Goal: Task Accomplishment & Management: Manage account settings

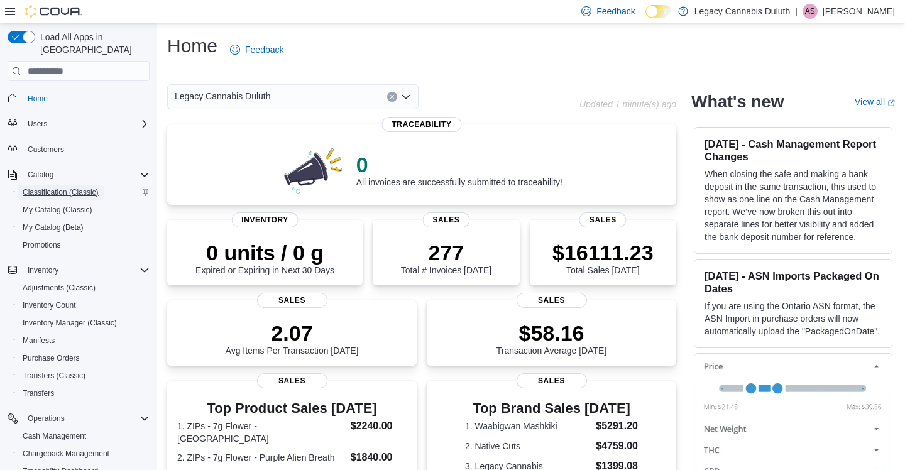
click at [58, 187] on span "Classification (Classic)" at bounding box center [61, 192] width 76 height 10
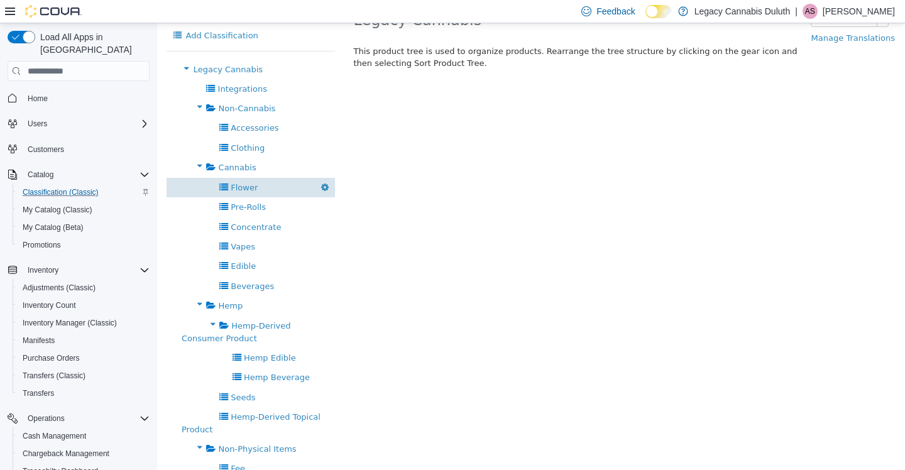
scroll to position [92, 0]
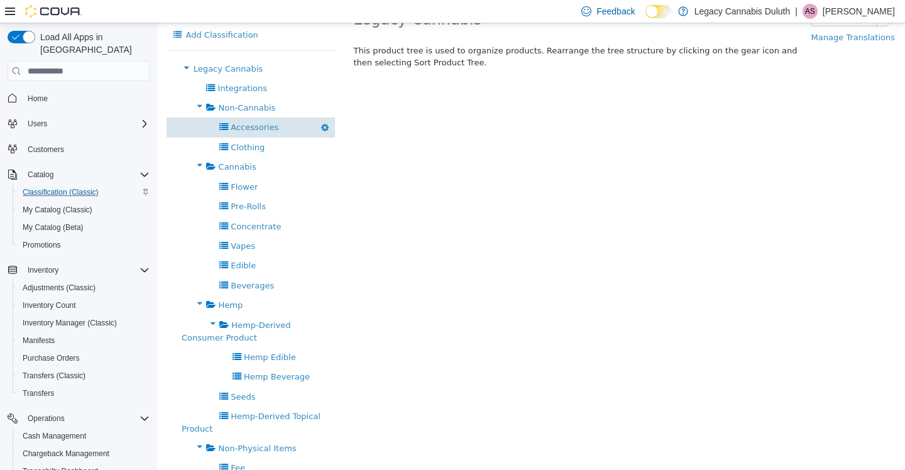
click at [261, 123] on span "Accessories" at bounding box center [255, 127] width 48 height 9
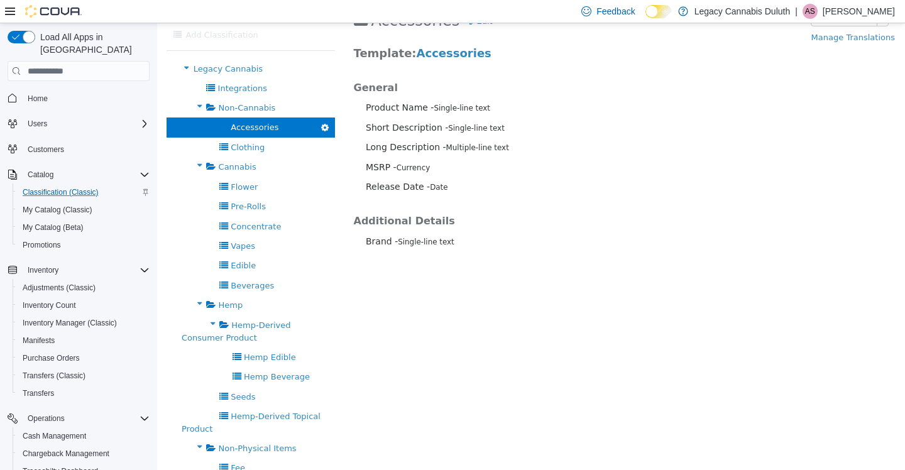
click at [330, 118] on button "button" at bounding box center [325, 127] width 19 height 19
click at [326, 123] on icon "button" at bounding box center [325, 127] width 8 height 9
click at [255, 177] on div "Flower Delete" at bounding box center [251, 186] width 168 height 19
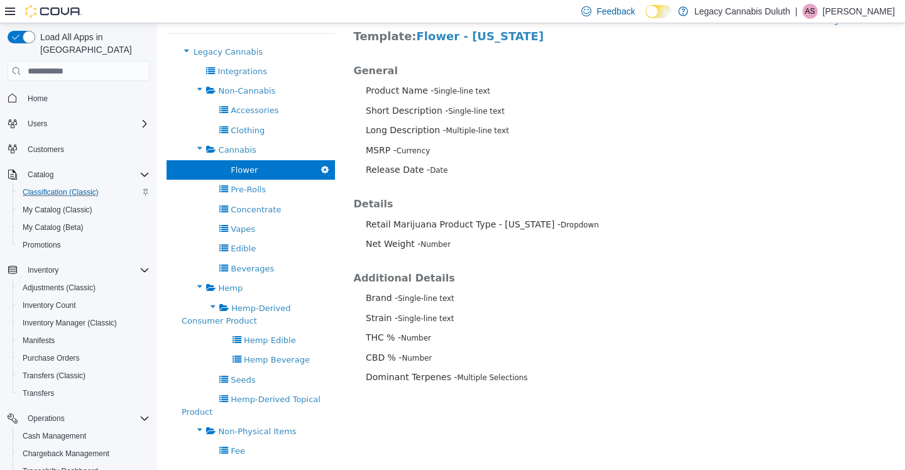
scroll to position [106, 0]
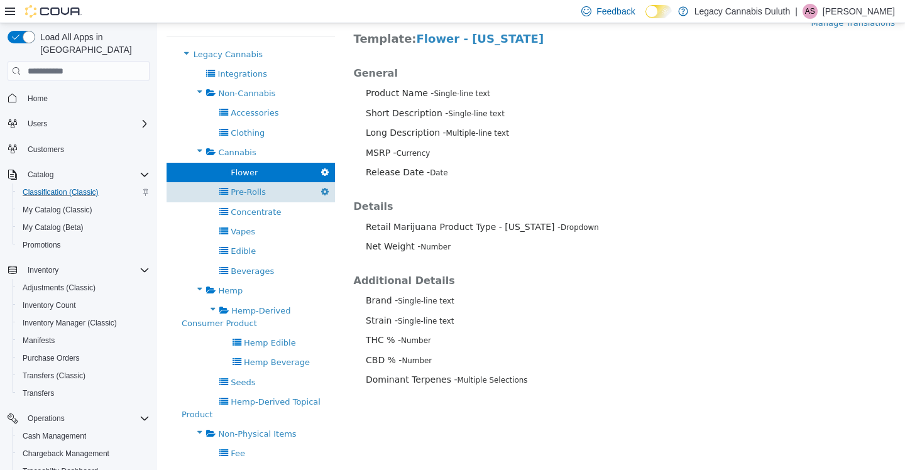
click at [256, 187] on span "Pre-Rolls" at bounding box center [248, 191] width 35 height 9
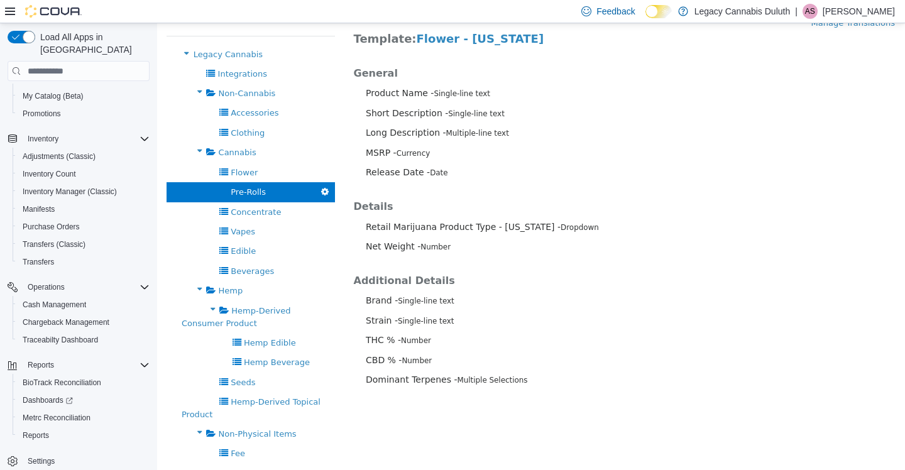
scroll to position [132, 0]
click at [50, 456] on span "Settings" at bounding box center [41, 461] width 27 height 10
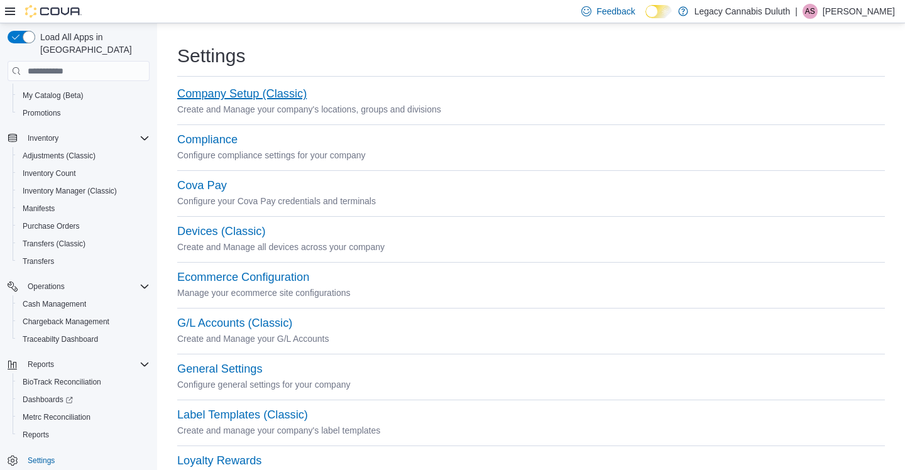
click at [262, 94] on button "Company Setup (Classic)" at bounding box center [241, 93] width 129 height 13
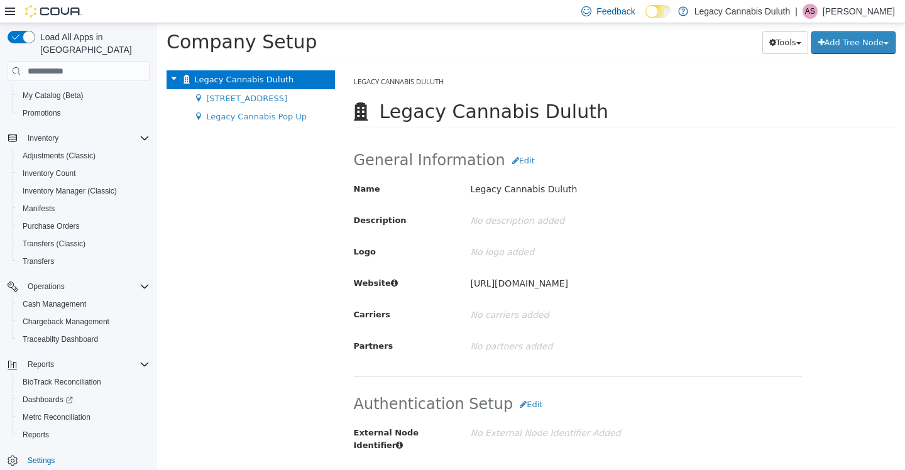
scroll to position [30, 0]
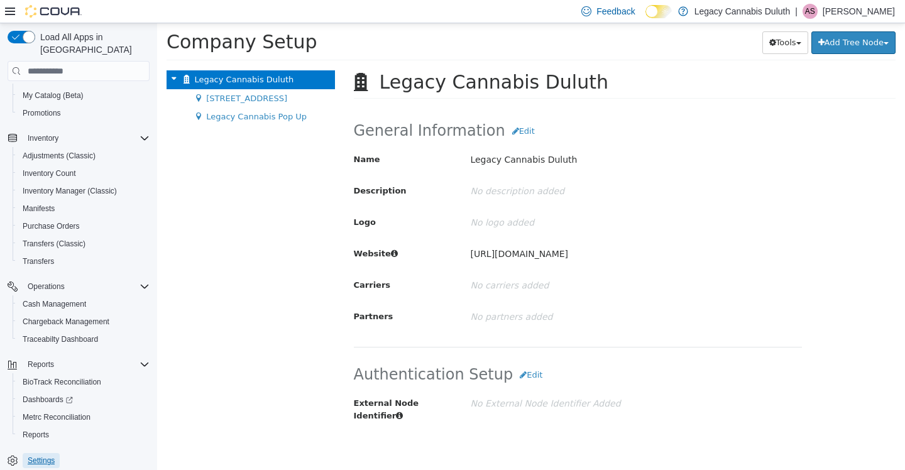
click at [47, 456] on span "Settings" at bounding box center [41, 461] width 27 height 10
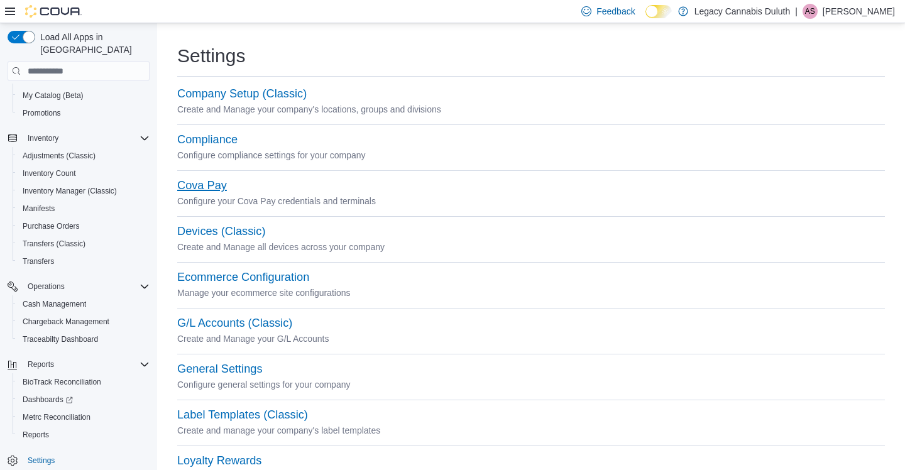
click at [211, 190] on button "Cova Pay" at bounding box center [202, 185] width 50 height 13
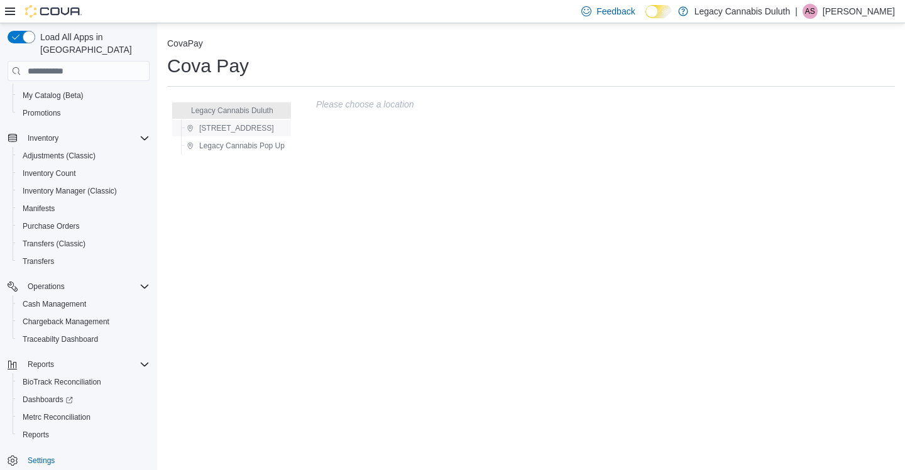
click at [248, 129] on span "1906 W Superior St." at bounding box center [236, 128] width 75 height 10
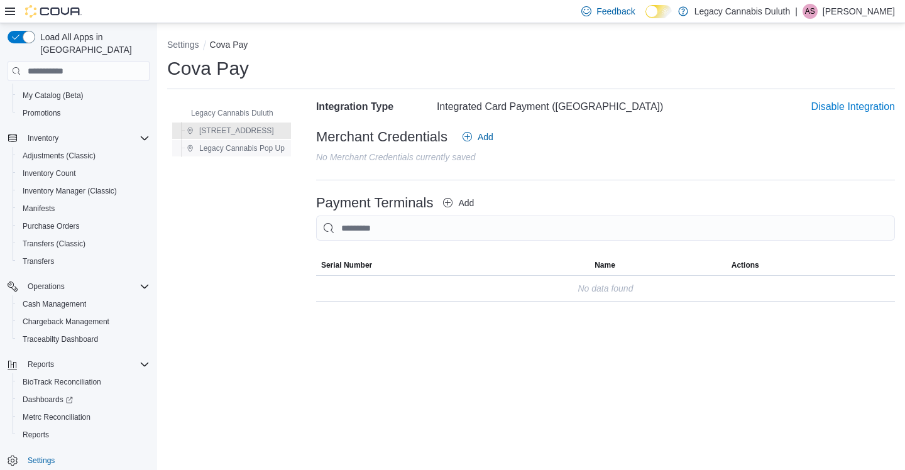
click at [248, 148] on span "Legacy Cannabis Pop Up" at bounding box center [241, 148] width 85 height 10
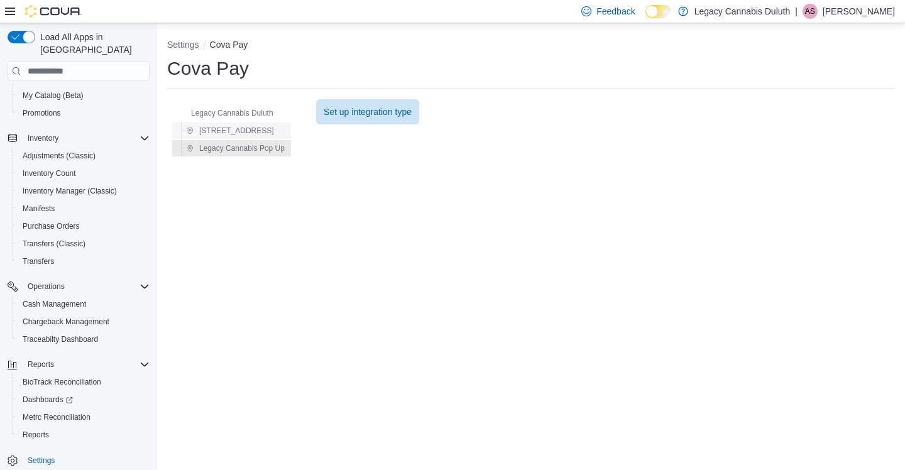
click at [241, 133] on span "1906 W Superior St." at bounding box center [236, 131] width 75 height 10
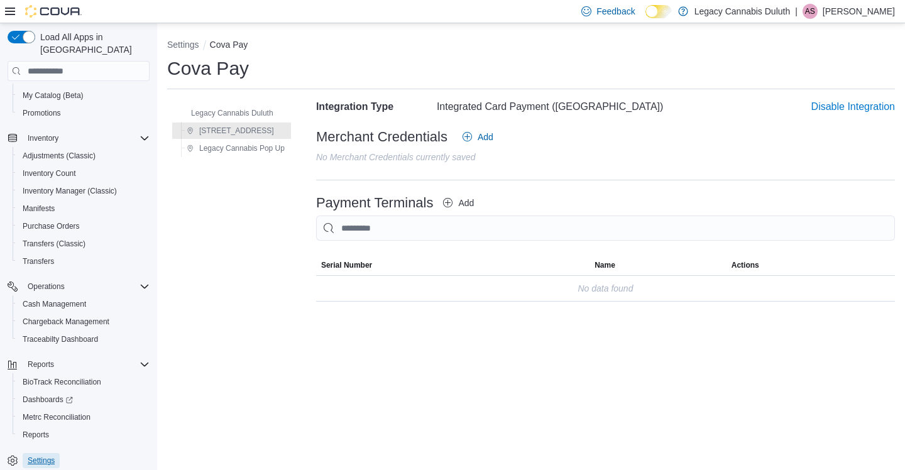
click at [47, 456] on span "Settings" at bounding box center [41, 461] width 27 height 10
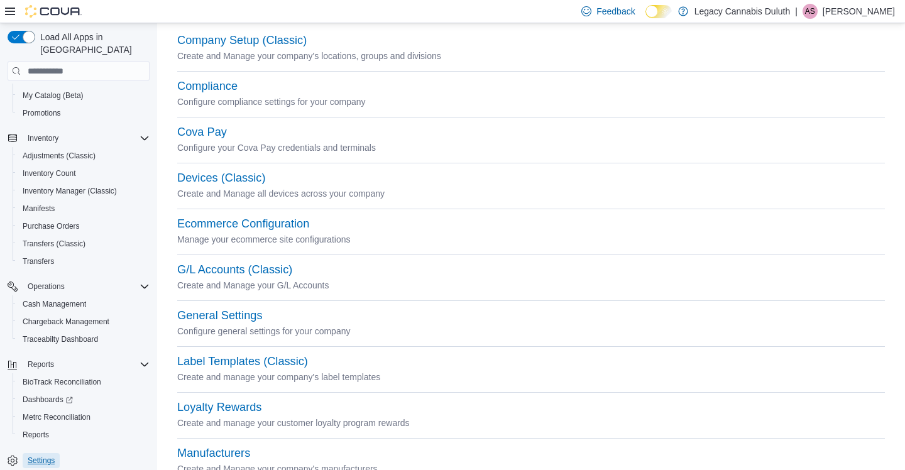
scroll to position [55, 0]
click at [280, 224] on button "Ecommerce Configuration" at bounding box center [243, 222] width 132 height 13
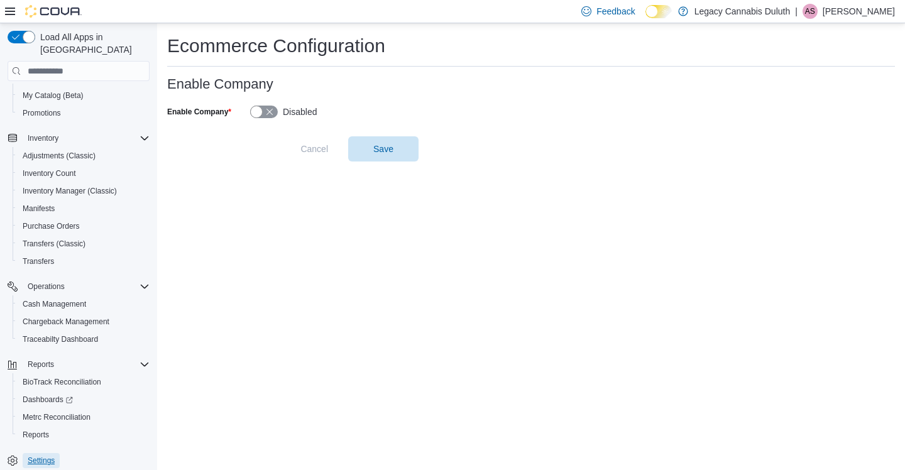
click at [50, 456] on span "Settings" at bounding box center [41, 461] width 27 height 10
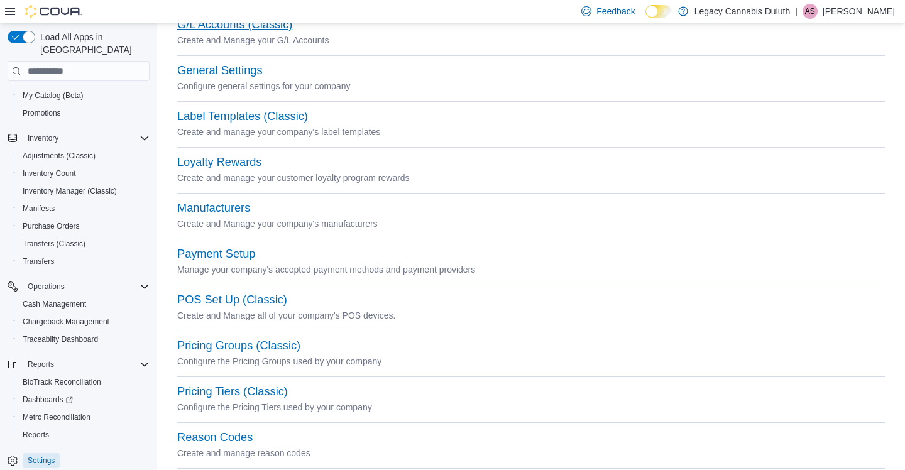
scroll to position [312, 0]
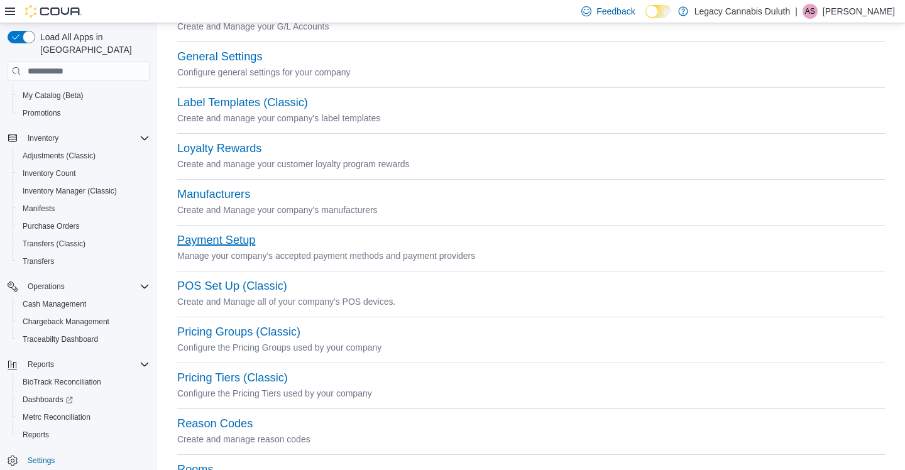
click at [224, 242] on button "Payment Setup" at bounding box center [216, 240] width 78 height 13
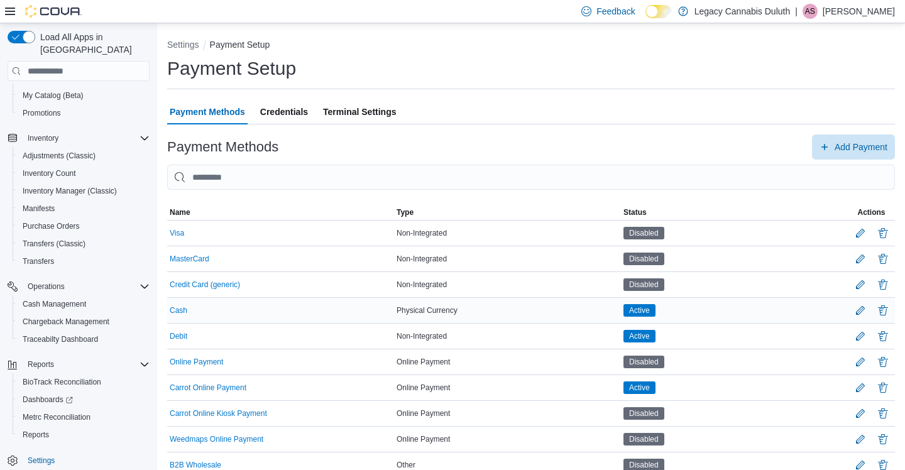
scroll to position [28, 0]
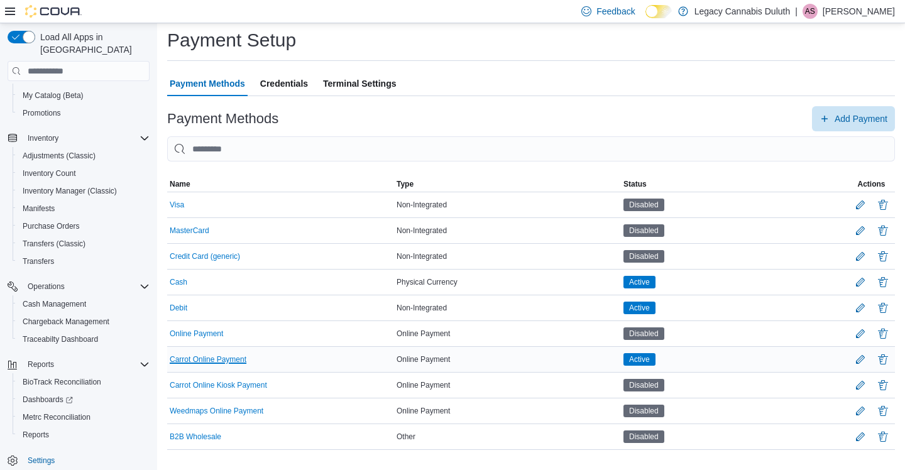
click at [228, 363] on button "Carrot Online Payment" at bounding box center [208, 359] width 77 height 9
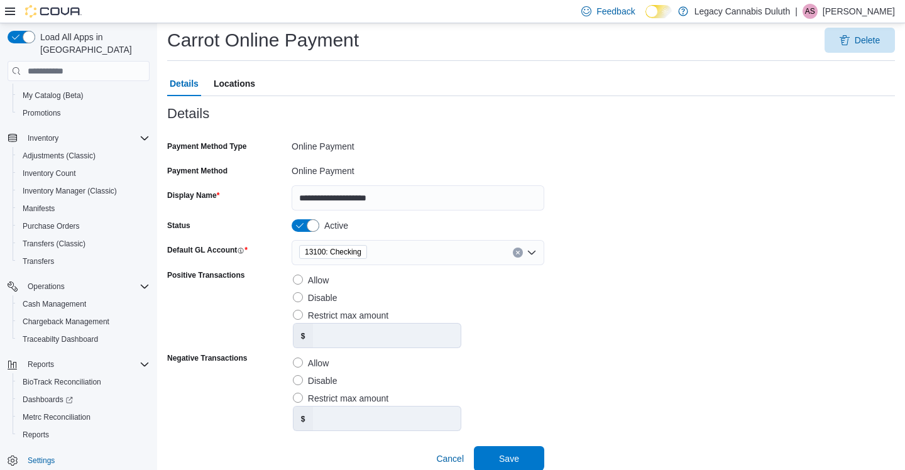
scroll to position [50, 0]
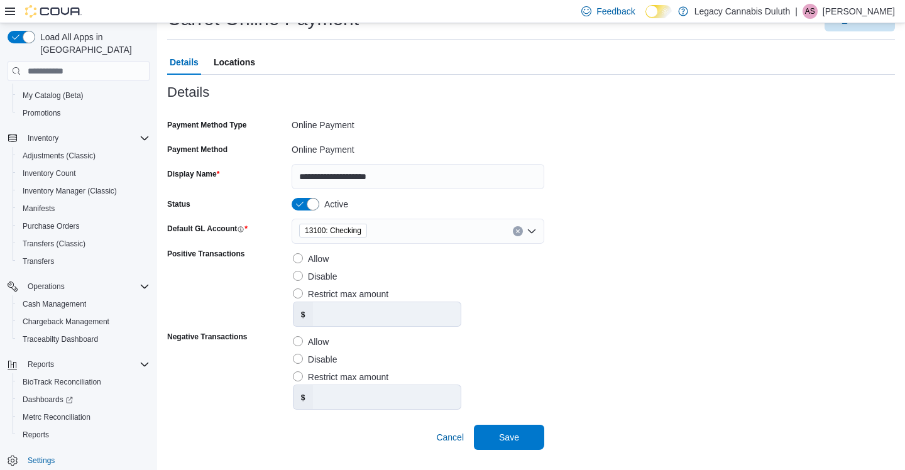
click at [229, 63] on span "Locations" at bounding box center [234, 62] width 41 height 25
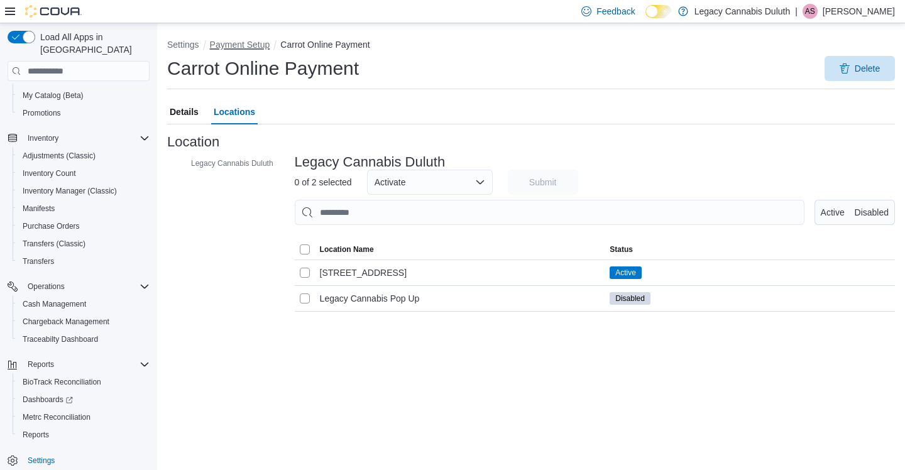
click at [252, 46] on button "Payment Setup" at bounding box center [240, 45] width 60 height 10
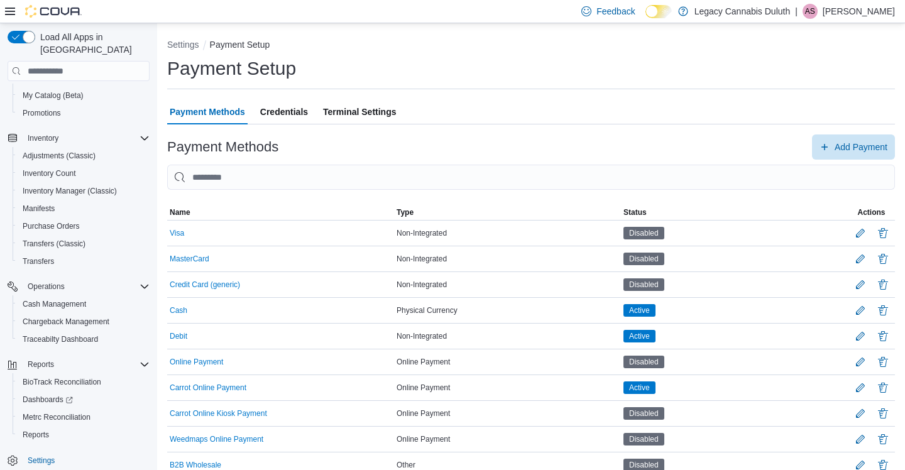
click at [283, 104] on span "Credentials" at bounding box center [284, 111] width 48 height 25
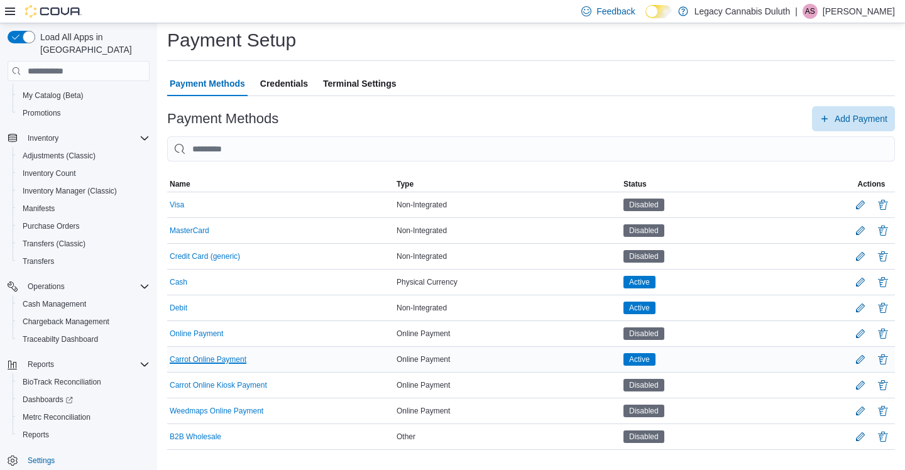
click at [241, 362] on button "Carrot Online Payment" at bounding box center [208, 359] width 77 height 9
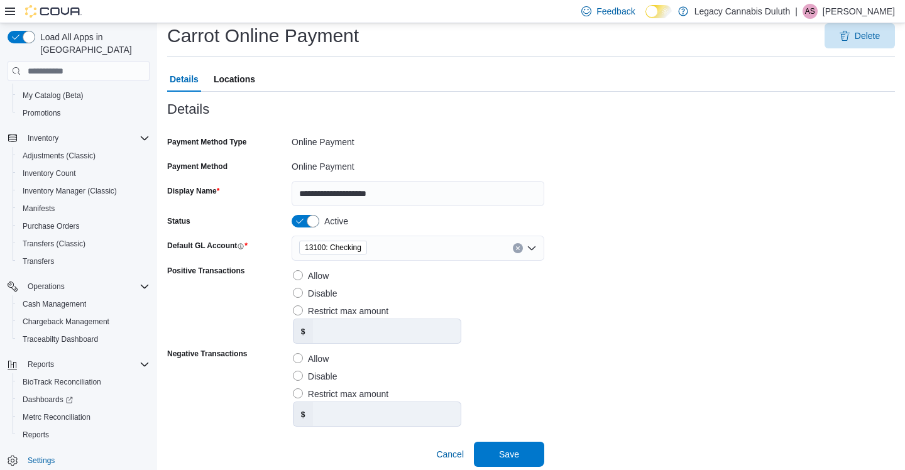
scroll to position [50, 0]
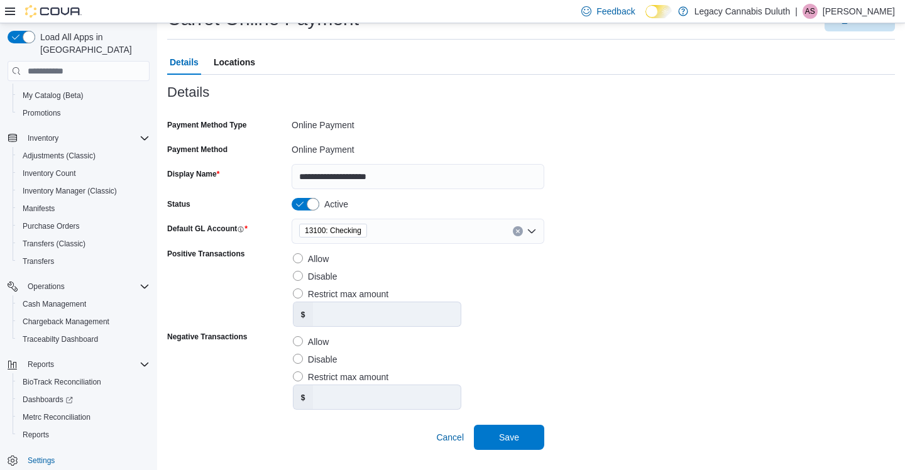
click at [534, 231] on icon "Open list of options" at bounding box center [532, 231] width 8 height 4
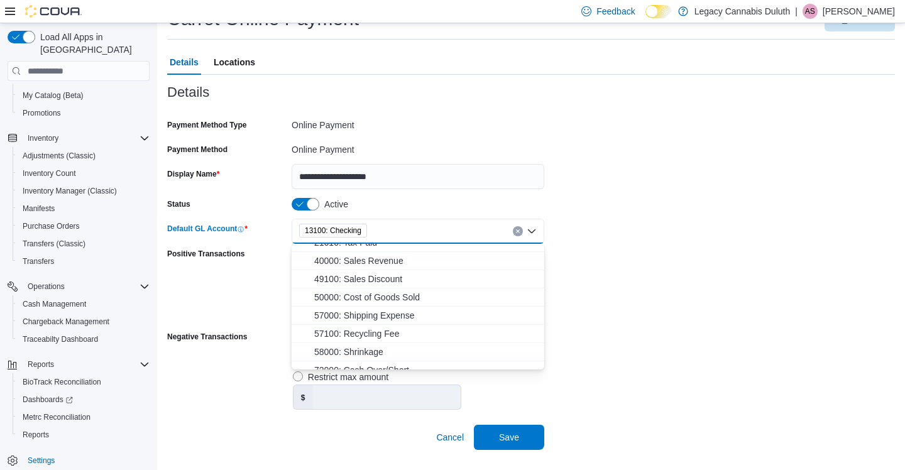
scroll to position [166, 0]
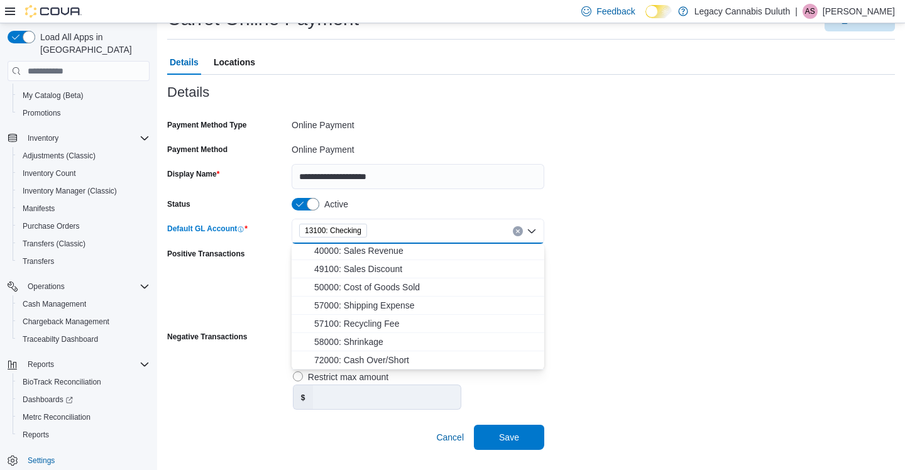
click at [637, 347] on form "**********" at bounding box center [531, 282] width 728 height 335
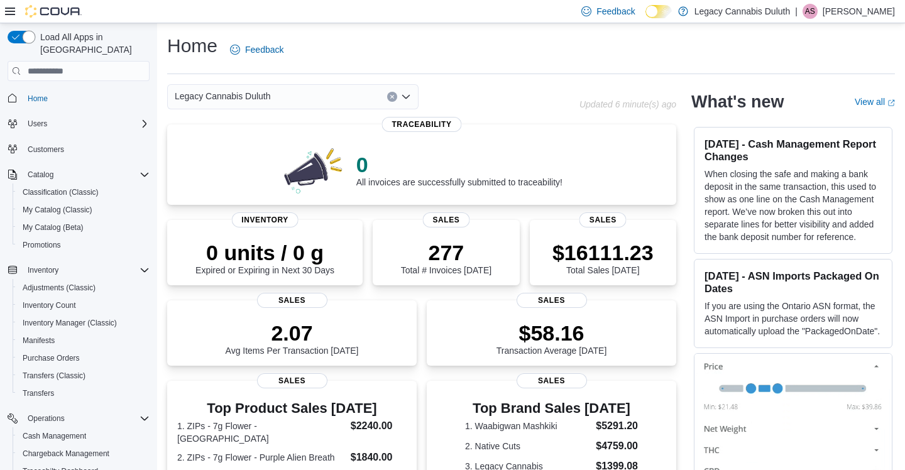
click at [31, 35] on button "button" at bounding box center [22, 37] width 28 height 13
click at [25, 34] on button "button" at bounding box center [22, 37] width 28 height 13
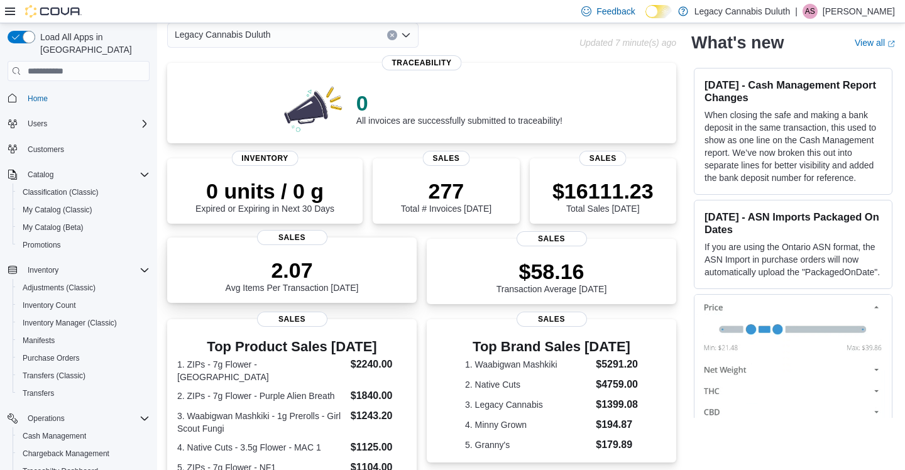
scroll to position [66, 0]
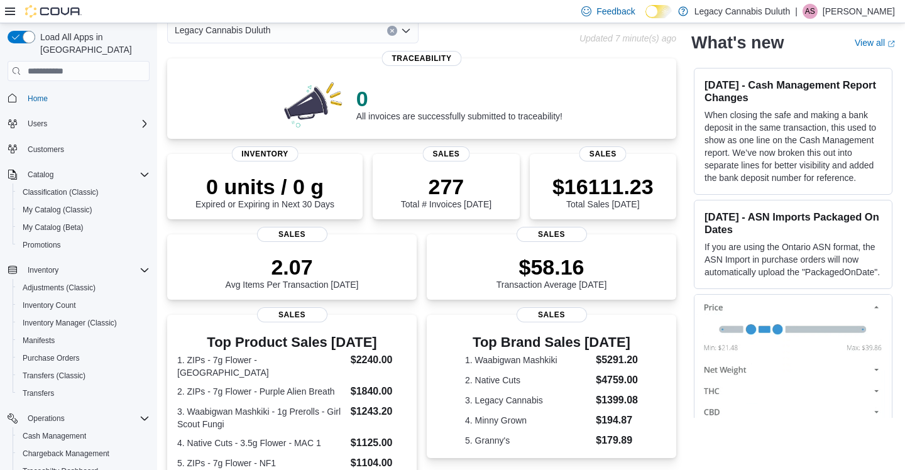
click at [659, 13] on icon at bounding box center [658, 11] width 7 height 7
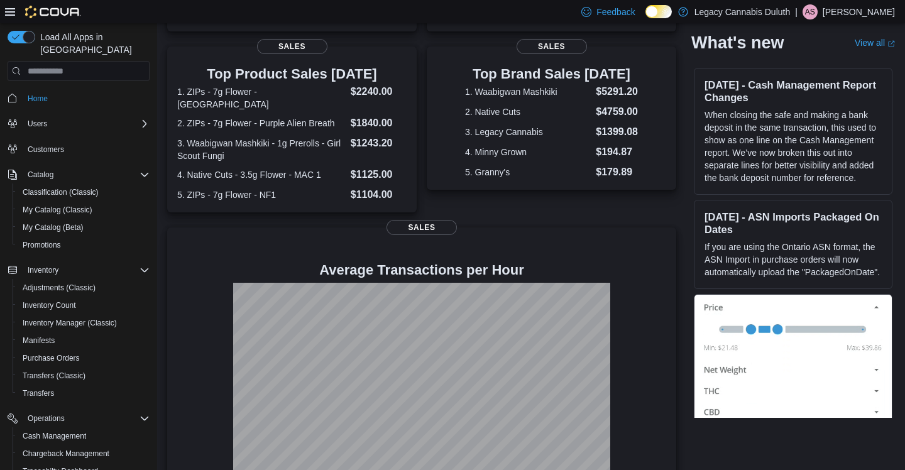
scroll to position [345, 0]
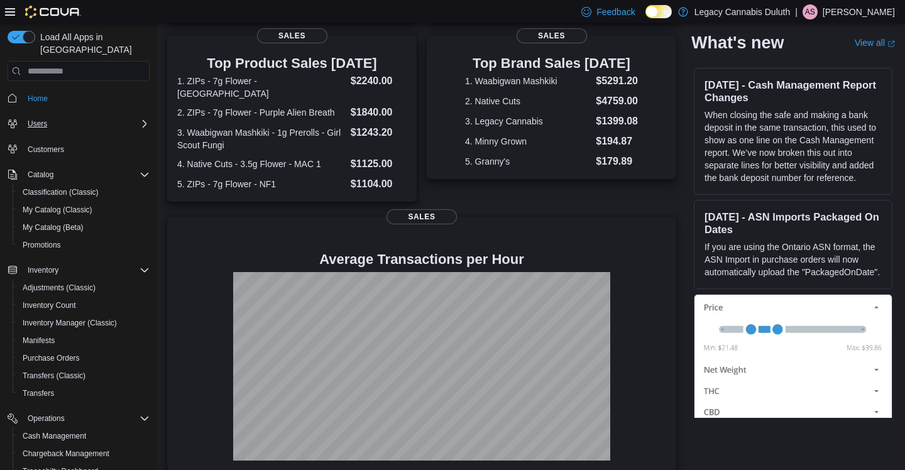
click at [96, 116] on div "Users" at bounding box center [86, 123] width 127 height 15
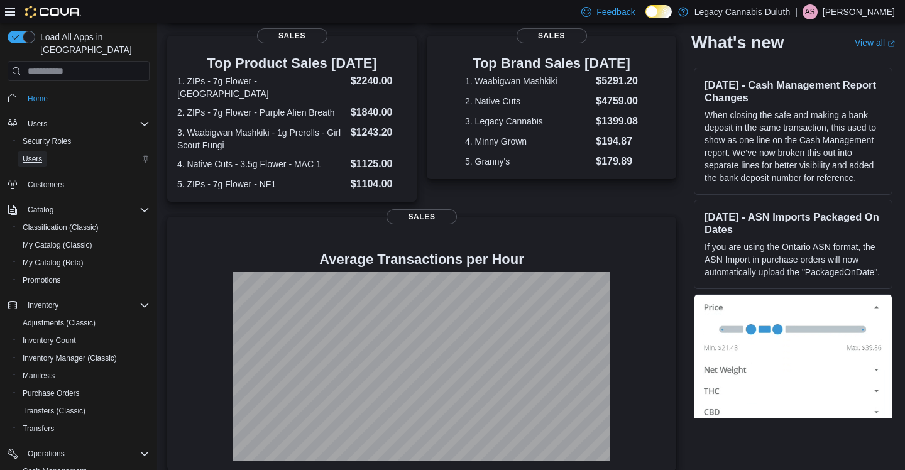
click at [28, 154] on span "Users" at bounding box center [32, 159] width 19 height 10
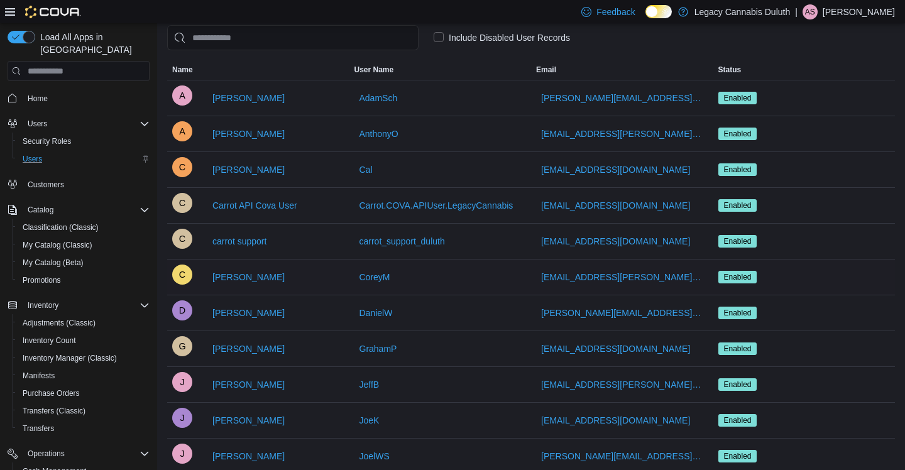
scroll to position [60, 0]
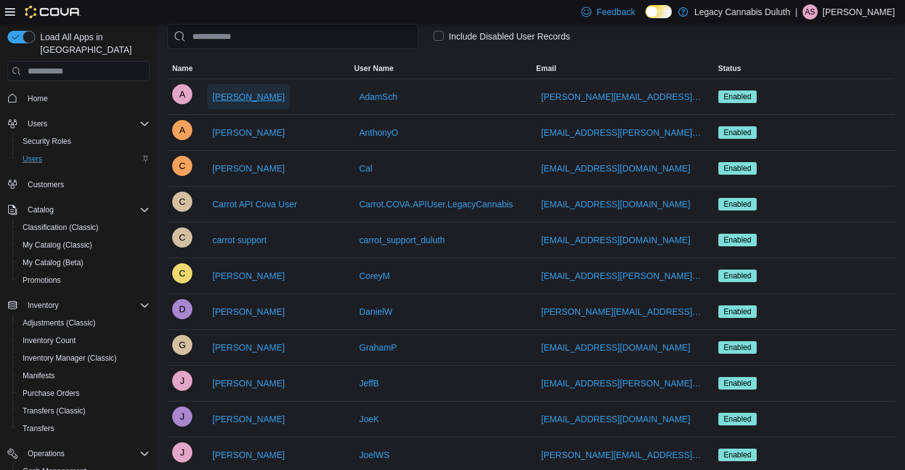
click at [268, 97] on span "[PERSON_NAME]" at bounding box center [248, 97] width 72 height 13
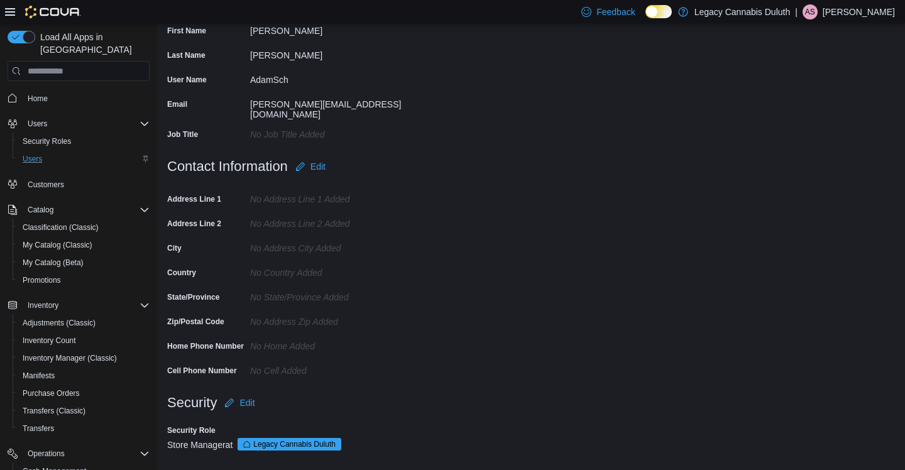
scroll to position [141, 0]
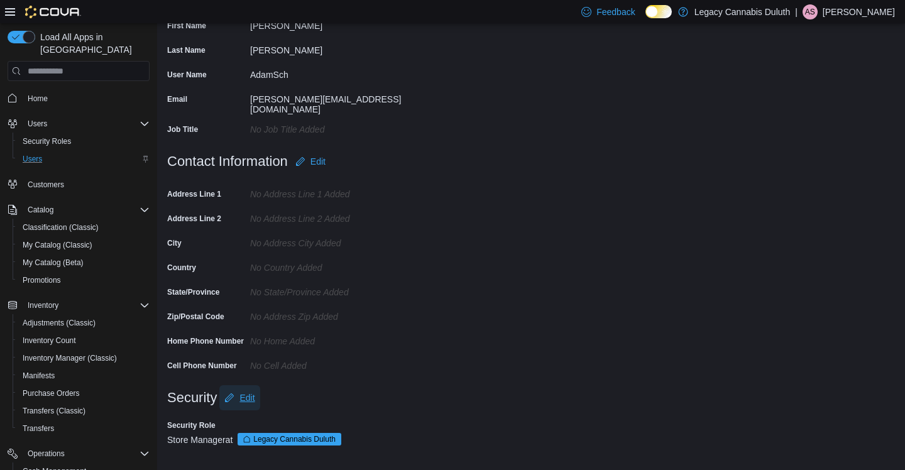
click at [255, 398] on span "Edit" at bounding box center [246, 398] width 15 height 13
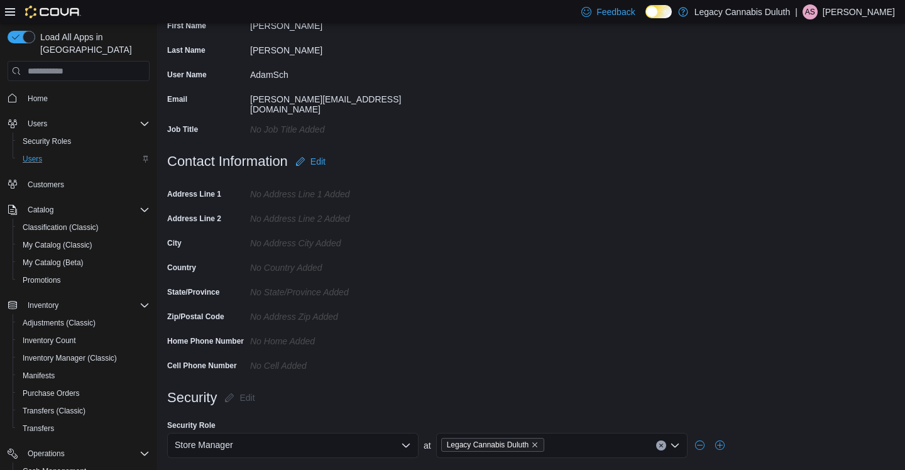
scroll to position [179, 0]
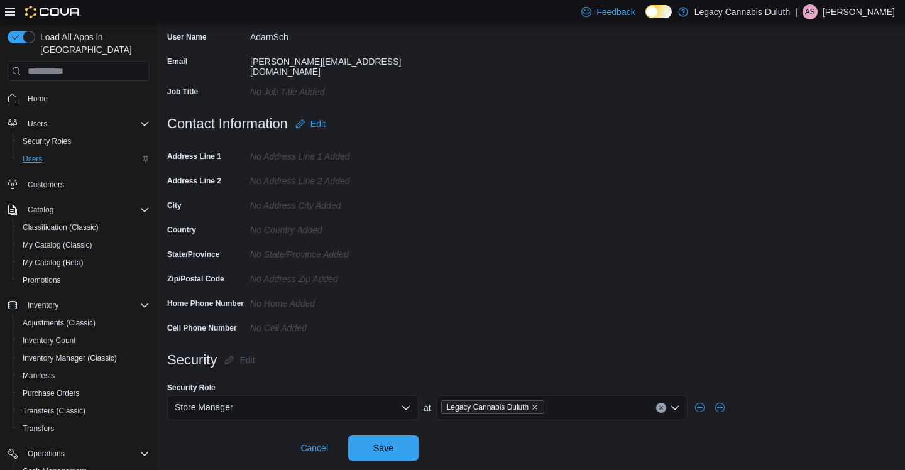
click at [400, 406] on div "Store Manager" at bounding box center [292, 407] width 251 height 25
click at [564, 327] on form "Contact Information Edit Address Line 1 No Address Line 1 added Address Line 2 …" at bounding box center [531, 229] width 728 height 236
click at [316, 448] on span "Cancel" at bounding box center [314, 448] width 28 height 13
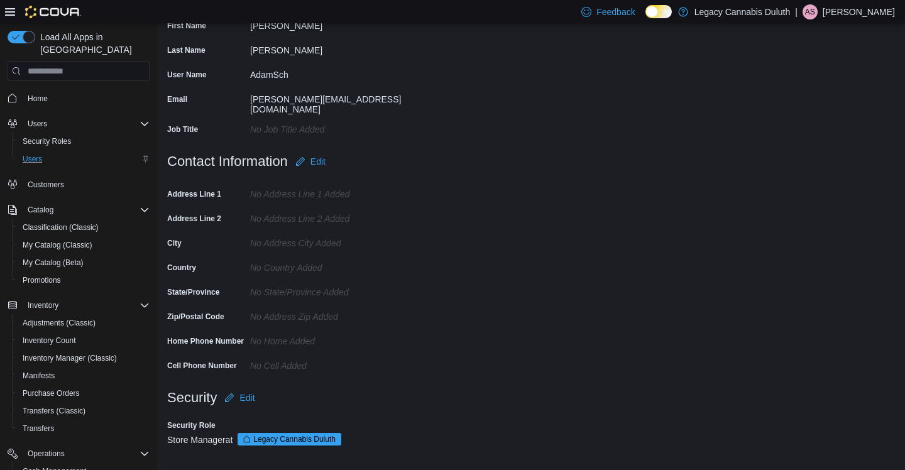
click at [69, 151] on div "Users" at bounding box center [84, 158] width 132 height 15
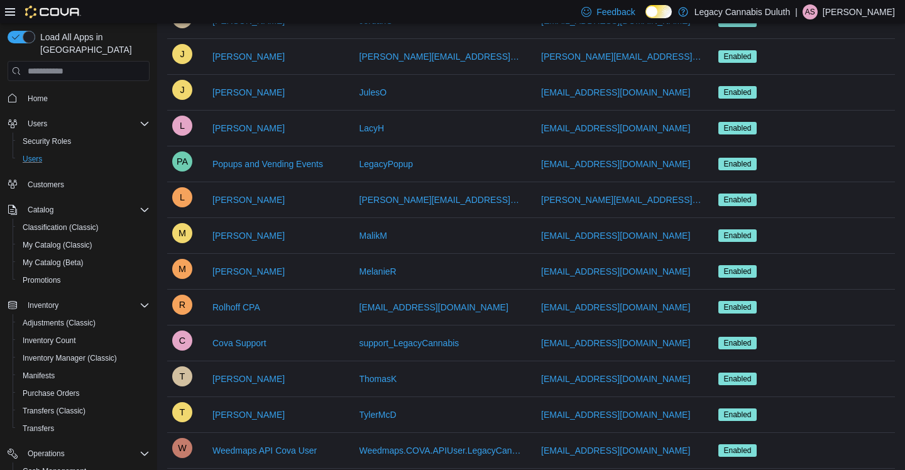
scroll to position [585, 0]
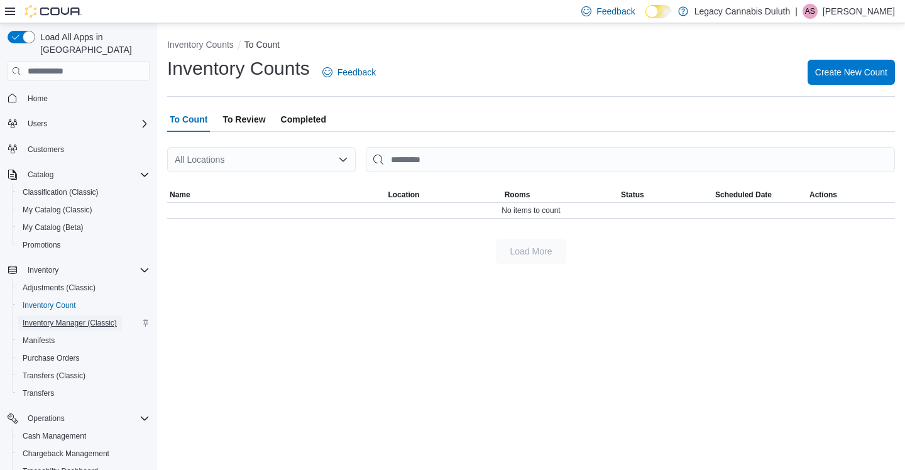
click at [60, 318] on span "Inventory Manager (Classic)" at bounding box center [70, 323] width 94 height 10
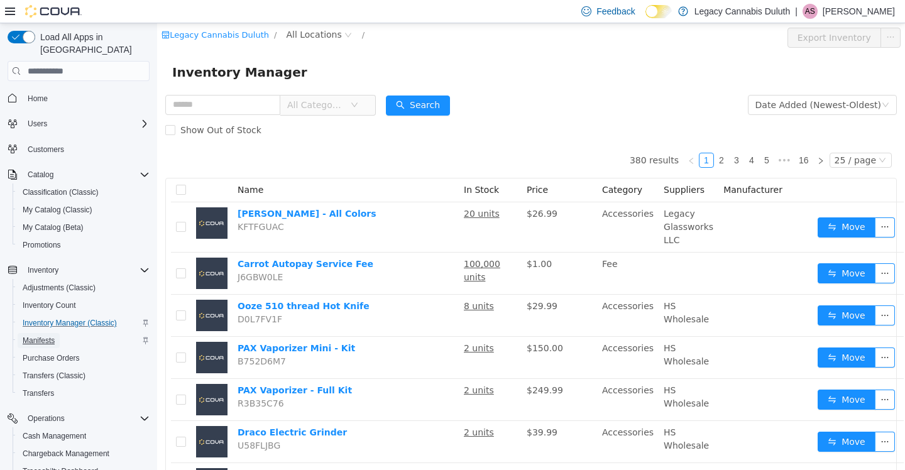
click at [47, 336] on span "Manifests" at bounding box center [39, 341] width 32 height 10
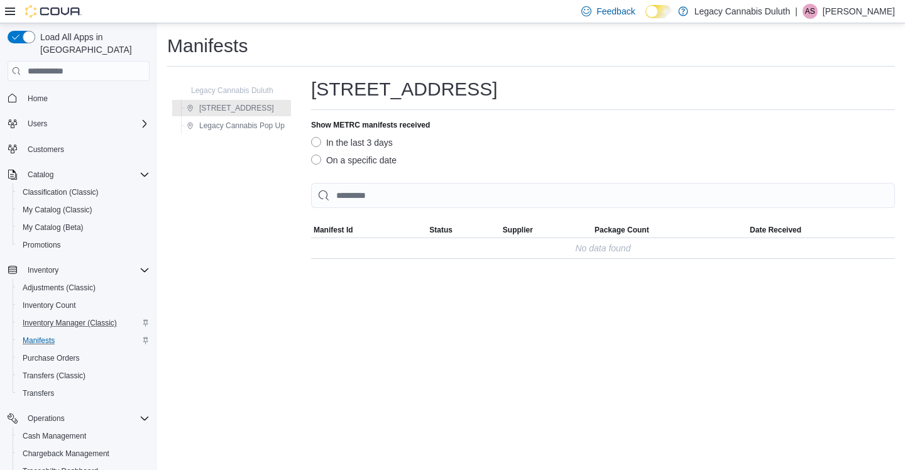
click at [319, 158] on label "On a specific date" at bounding box center [353, 160] width 85 height 15
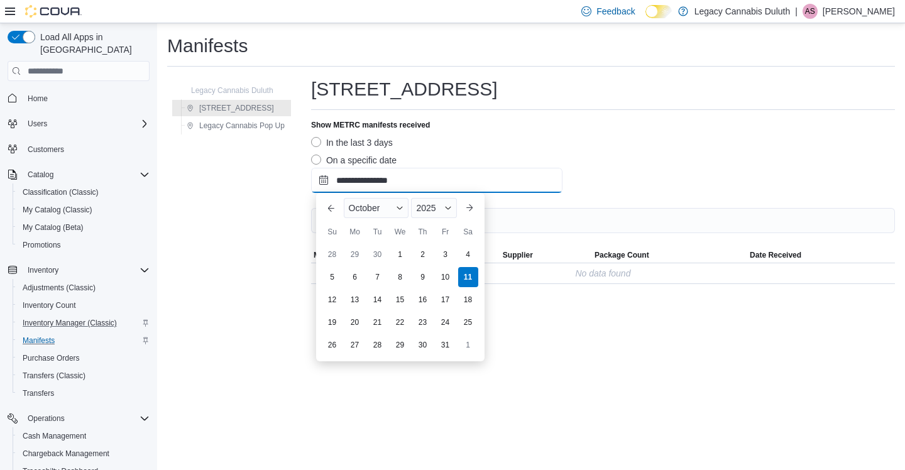
click at [438, 181] on input "**********" at bounding box center [436, 180] width 251 height 25
click at [353, 273] on div "6" at bounding box center [355, 277] width 22 height 22
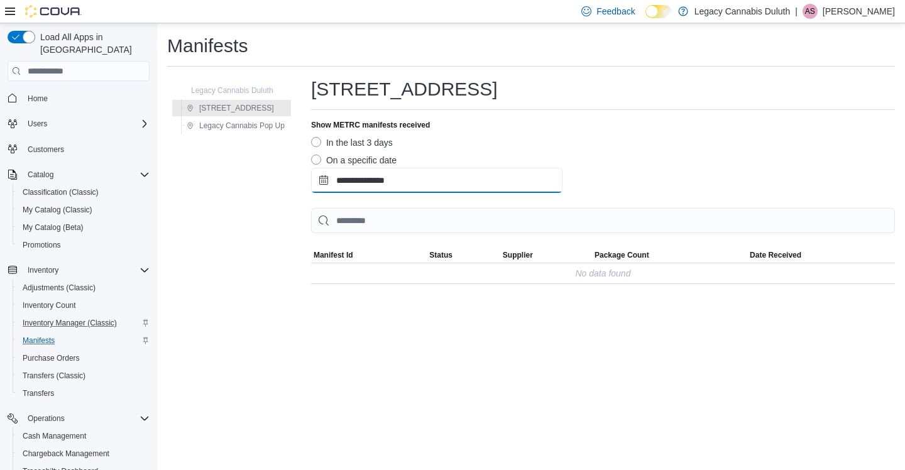
click at [405, 183] on input "**********" at bounding box center [436, 180] width 251 height 25
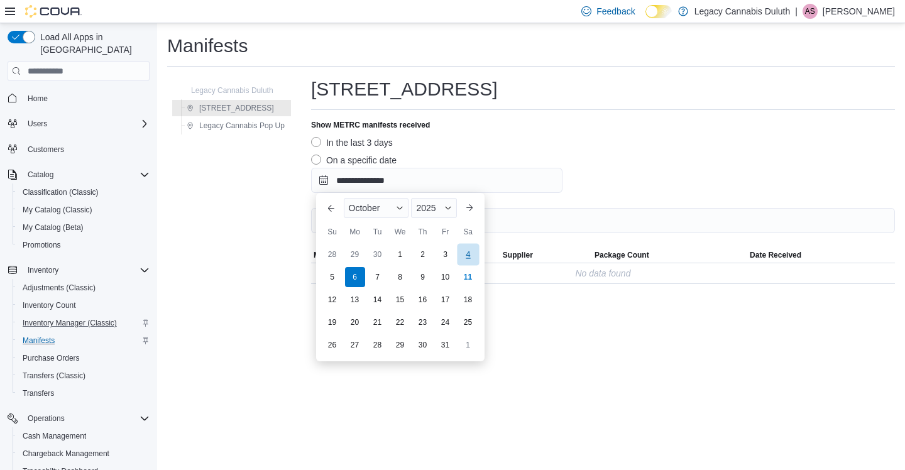
click at [470, 260] on div "4" at bounding box center [468, 255] width 22 height 22
click at [450, 185] on input "**********" at bounding box center [436, 180] width 251 height 25
click at [424, 278] on div "9" at bounding box center [423, 277] width 22 height 22
click at [424, 184] on input "**********" at bounding box center [436, 180] width 251 height 25
click at [404, 282] on div "8" at bounding box center [400, 277] width 22 height 22
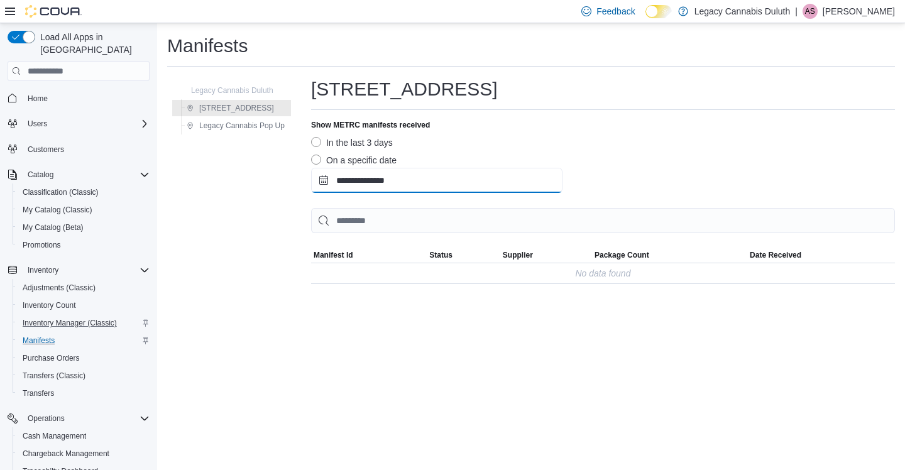
click at [415, 181] on input "**********" at bounding box center [436, 180] width 251 height 25
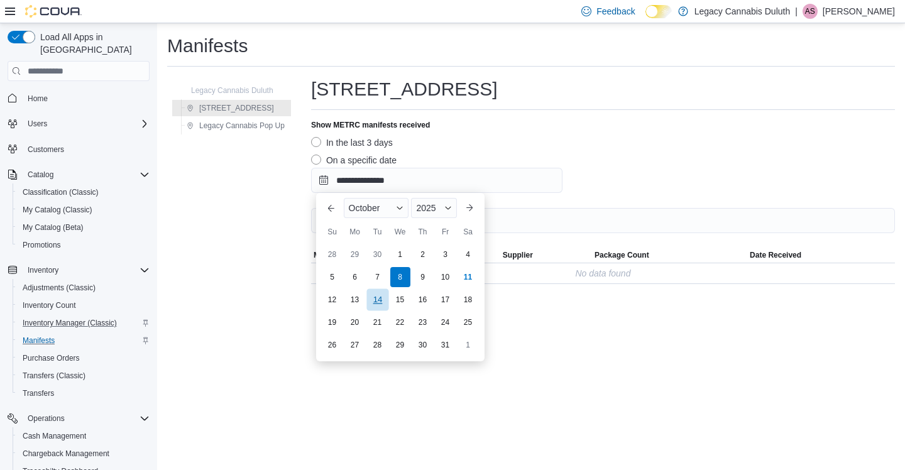
click at [375, 290] on div "14" at bounding box center [377, 300] width 22 height 22
click at [424, 186] on input "**********" at bounding box center [436, 180] width 251 height 25
click at [354, 278] on div "6" at bounding box center [355, 277] width 22 height 22
type input "**********"
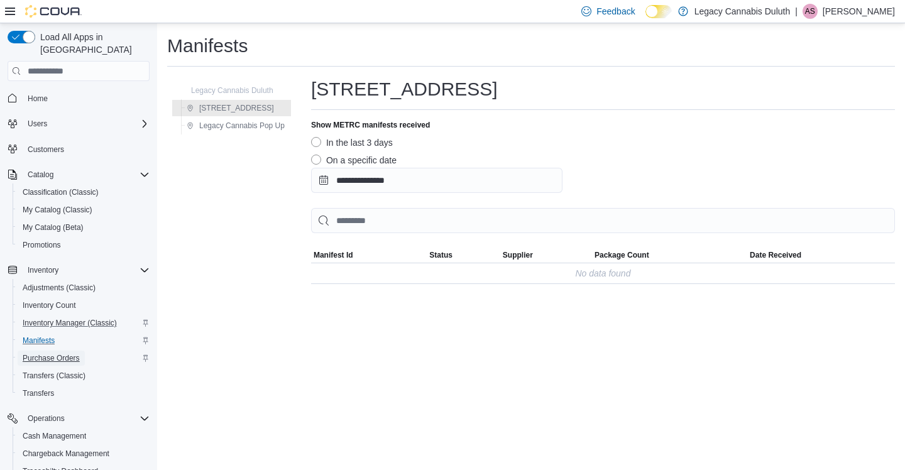
click at [67, 353] on span "Purchase Orders" at bounding box center [51, 358] width 57 height 10
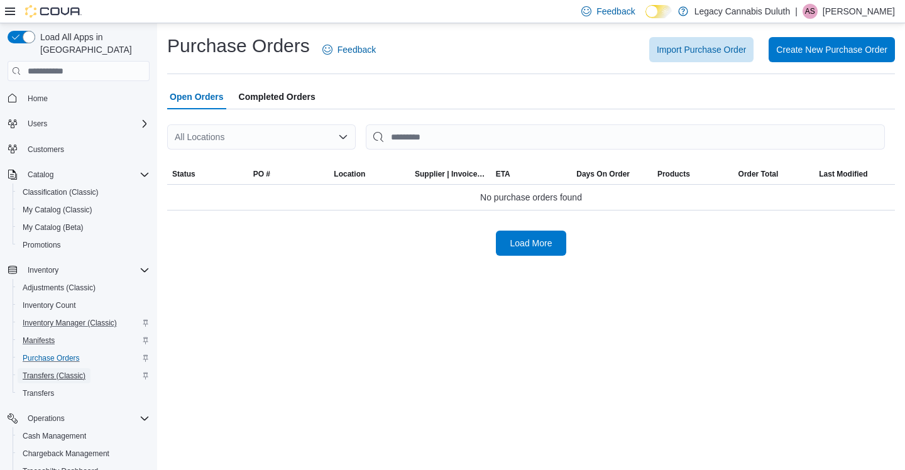
click at [53, 371] on span "Transfers (Classic)" at bounding box center [54, 376] width 63 height 10
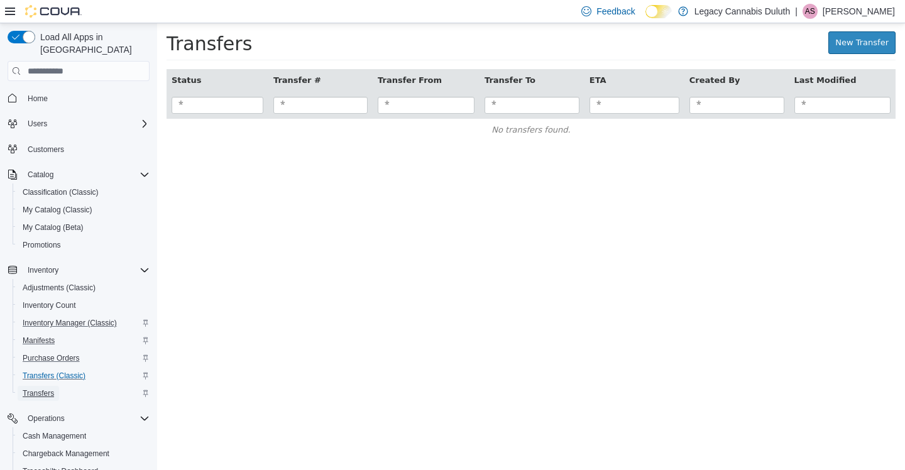
click at [50, 388] on span "Transfers" at bounding box center [38, 393] width 31 height 10
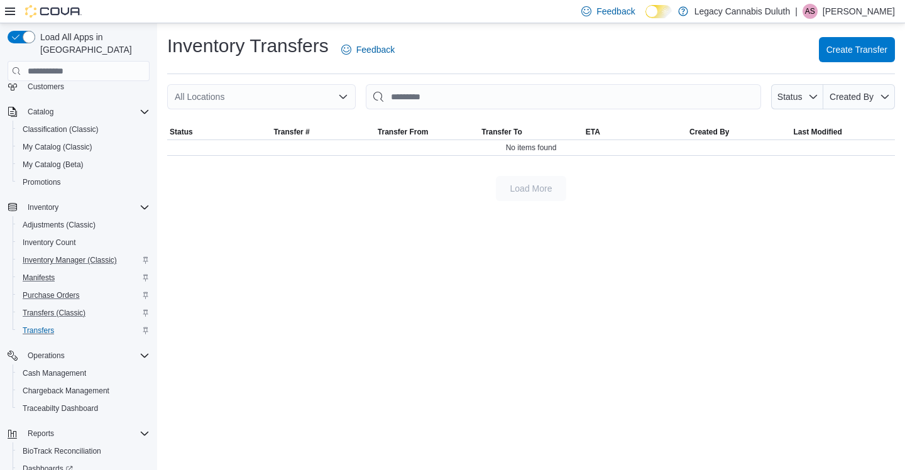
scroll to position [132, 0]
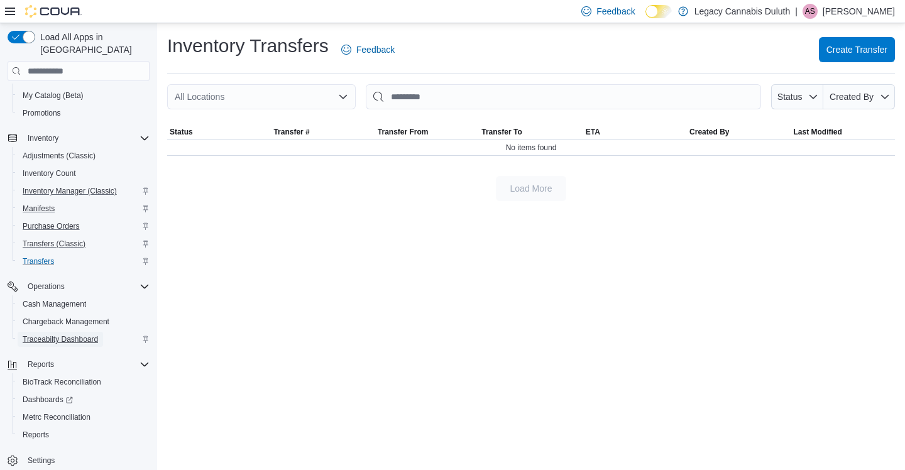
click at [60, 334] on span "Traceabilty Dashboard" at bounding box center [60, 339] width 75 height 10
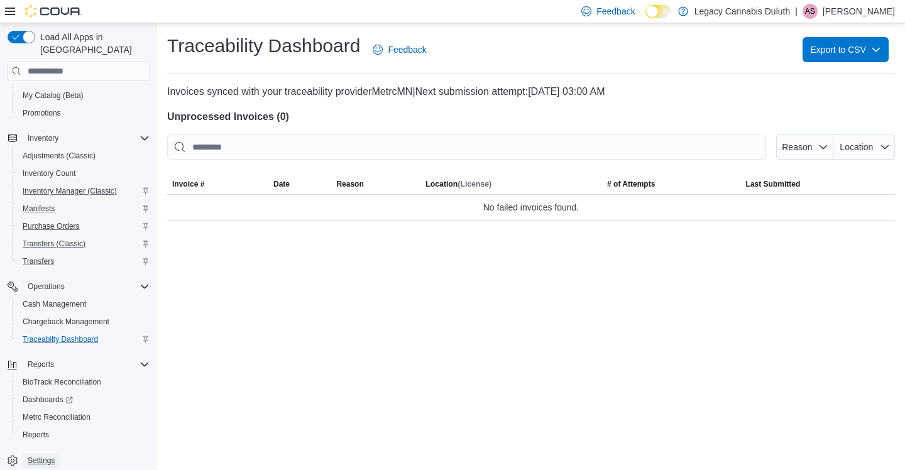
click at [55, 456] on span "Settings" at bounding box center [41, 461] width 27 height 10
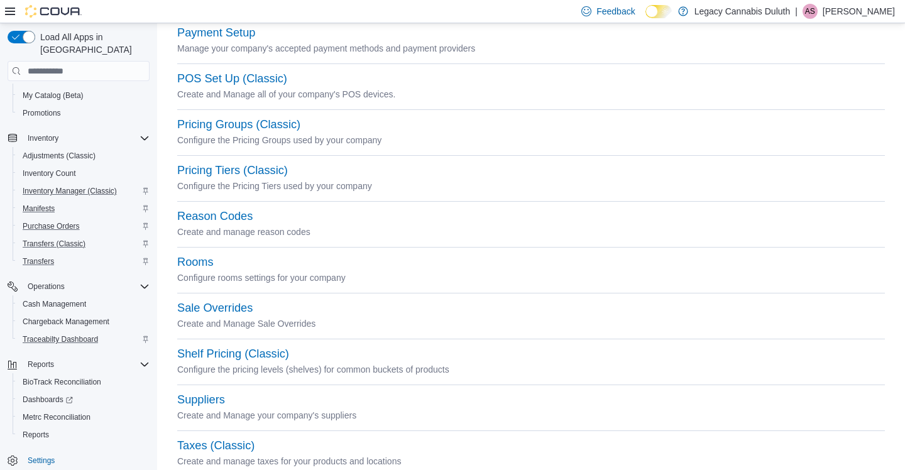
scroll to position [600, 0]
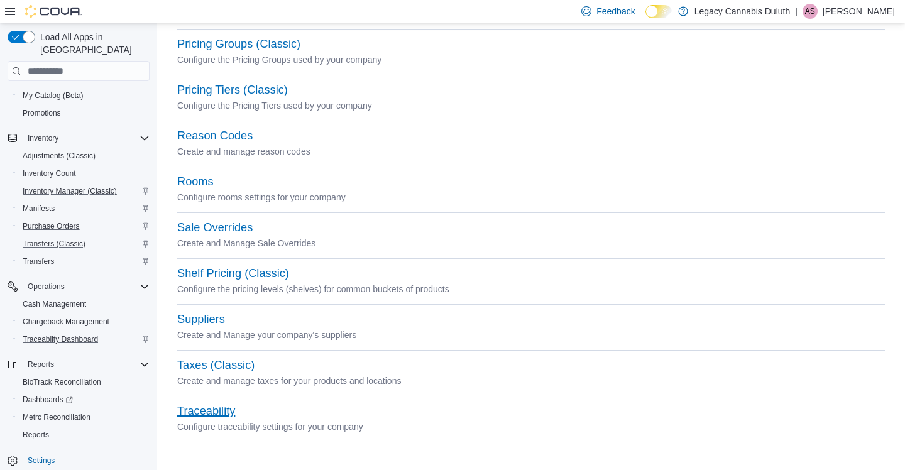
click at [203, 416] on button "Traceability" at bounding box center [206, 411] width 58 height 13
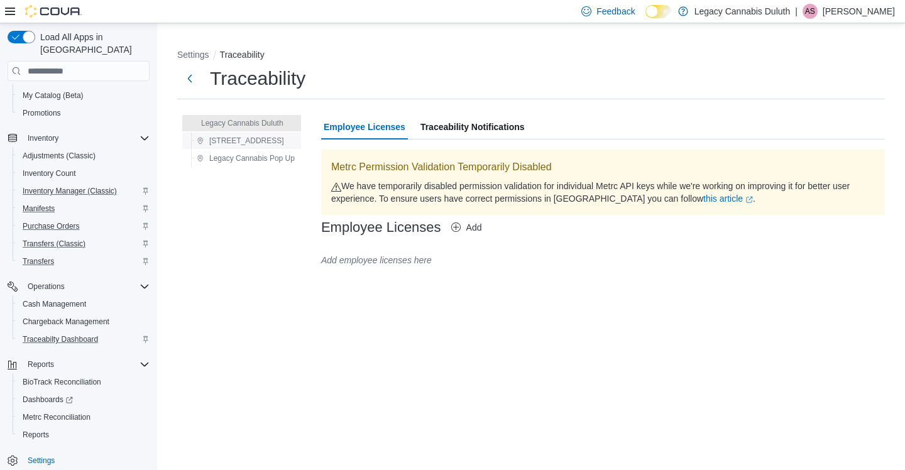
click at [275, 140] on span "1906 W Superior St." at bounding box center [246, 141] width 75 height 10
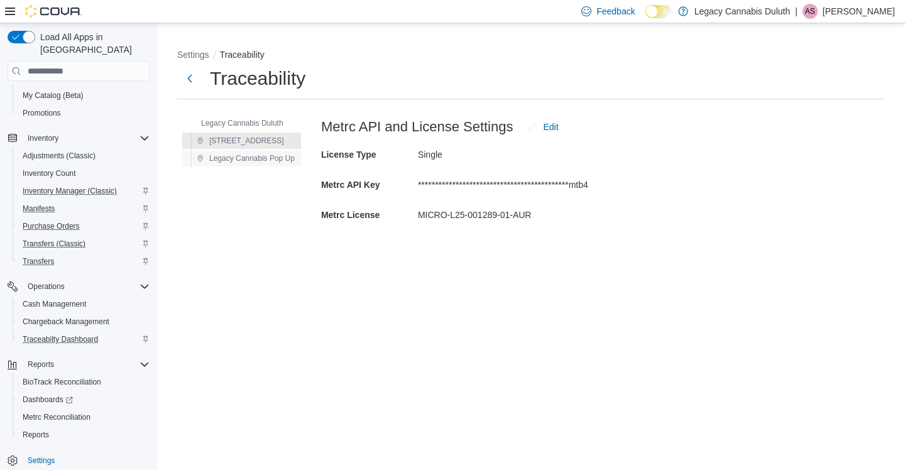
click at [278, 158] on span "Legacy Cannabis Pop Up" at bounding box center [251, 158] width 85 height 10
click at [273, 140] on span "1906 W Superior St." at bounding box center [246, 141] width 75 height 10
